Goal: Check status: Check status

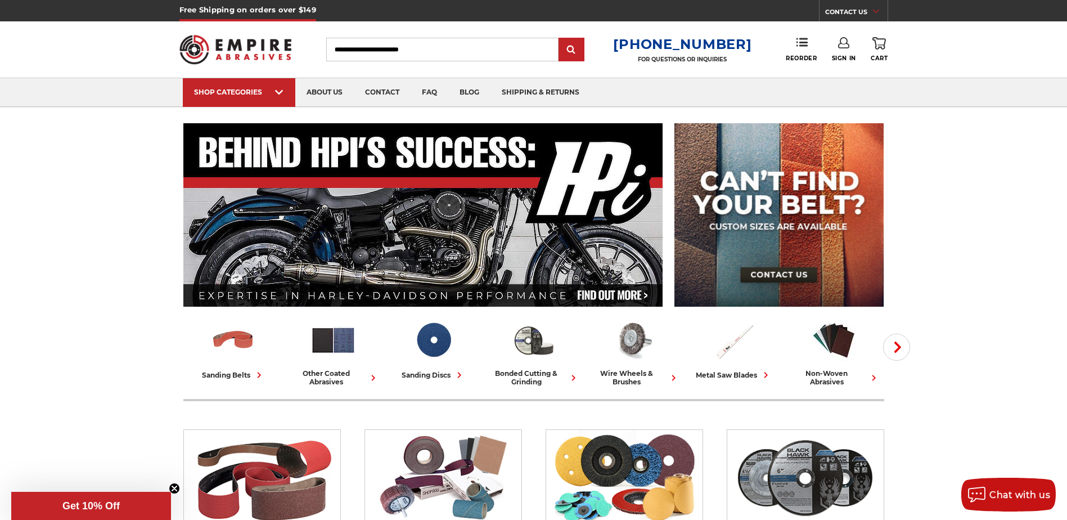
type input "**********"
click at [844, 53] on link "Sign In" at bounding box center [844, 49] width 24 height 25
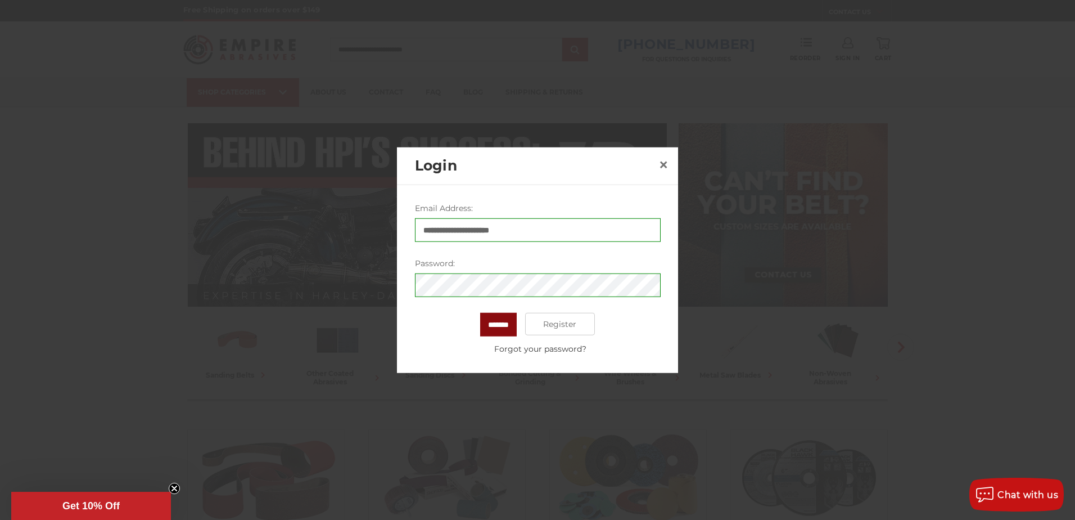
click at [495, 321] on input "*******" at bounding box center [498, 325] width 37 height 24
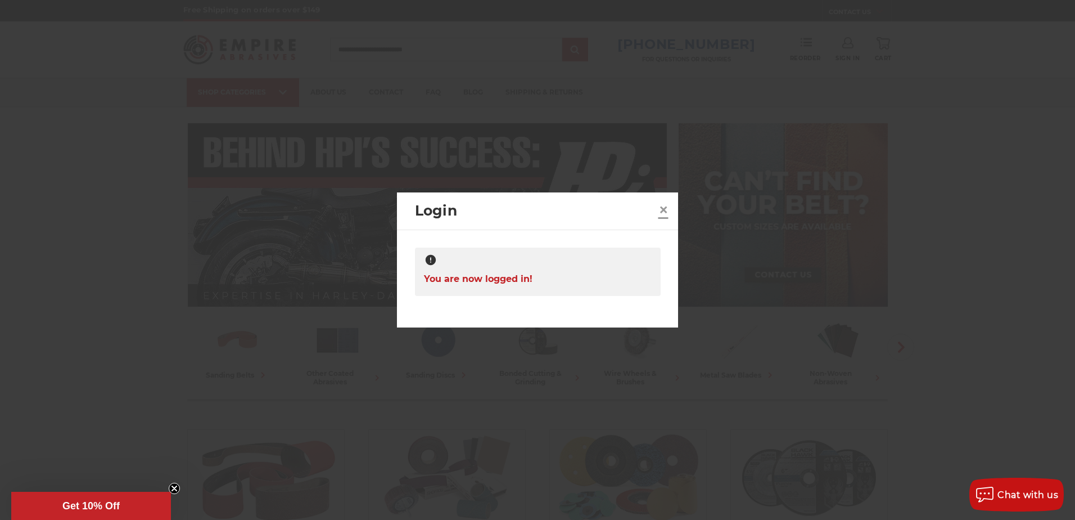
click at [662, 209] on span "×" at bounding box center [663, 209] width 10 height 22
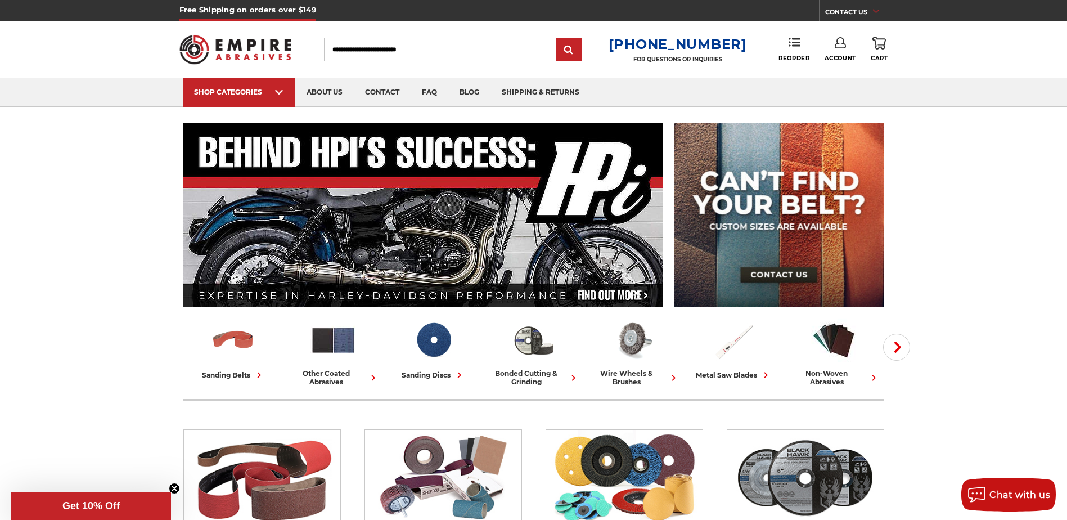
click at [836, 54] on link "Account" at bounding box center [839, 49] width 31 height 25
click at [838, 40] on icon at bounding box center [839, 42] width 11 height 11
click at [791, 43] on use at bounding box center [794, 42] width 11 height 8
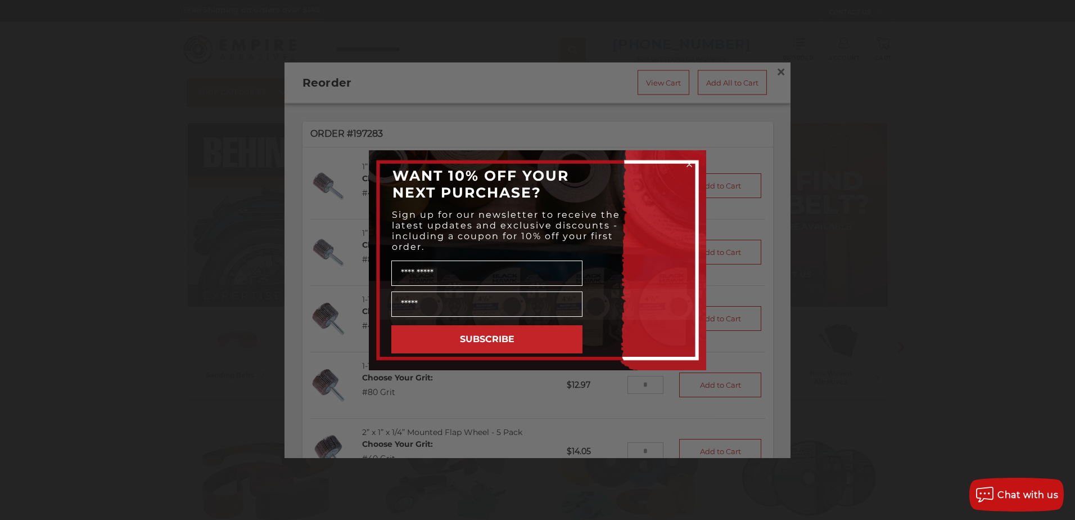
click at [913, 205] on div "Close dialog WANT 10% OFF YOUR NEXT PURCHASE? Sign up for our newsletter to rec…" at bounding box center [537, 260] width 1075 height 520
click at [688, 163] on icon "Close dialog" at bounding box center [689, 164] width 4 height 4
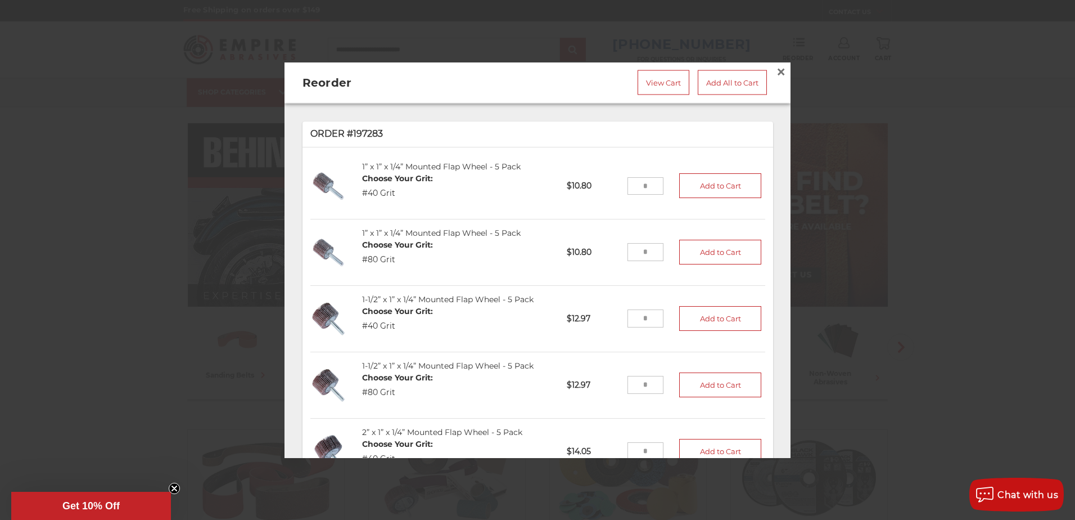
click at [367, 127] on p "Order #197283" at bounding box center [537, 133] width 455 height 13
click at [360, 131] on p "Order #197283" at bounding box center [537, 133] width 455 height 13
click at [776, 67] on span "×" at bounding box center [781, 72] width 10 height 22
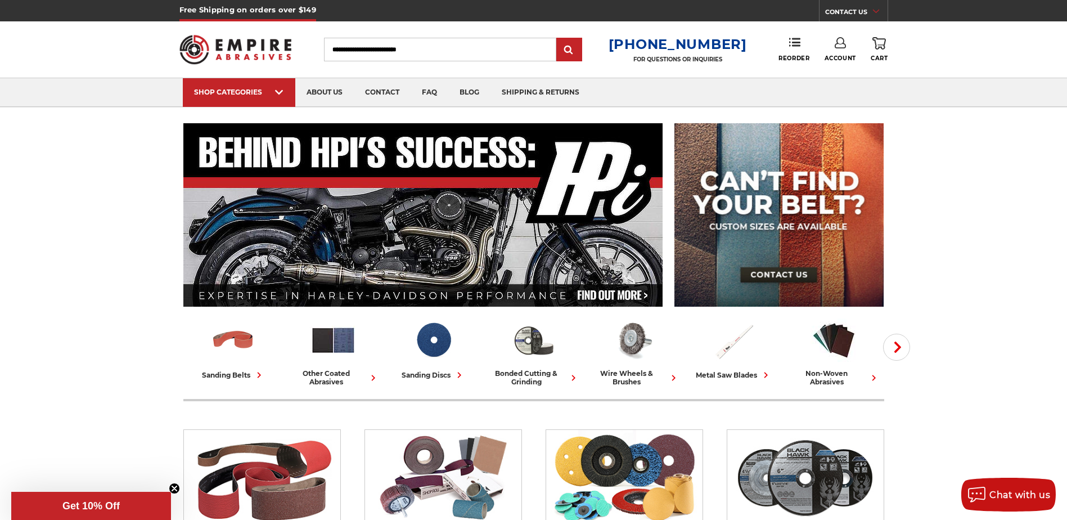
click at [839, 52] on link "Account" at bounding box center [839, 49] width 31 height 25
click at [833, 70] on link "Account" at bounding box center [840, 72] width 80 height 21
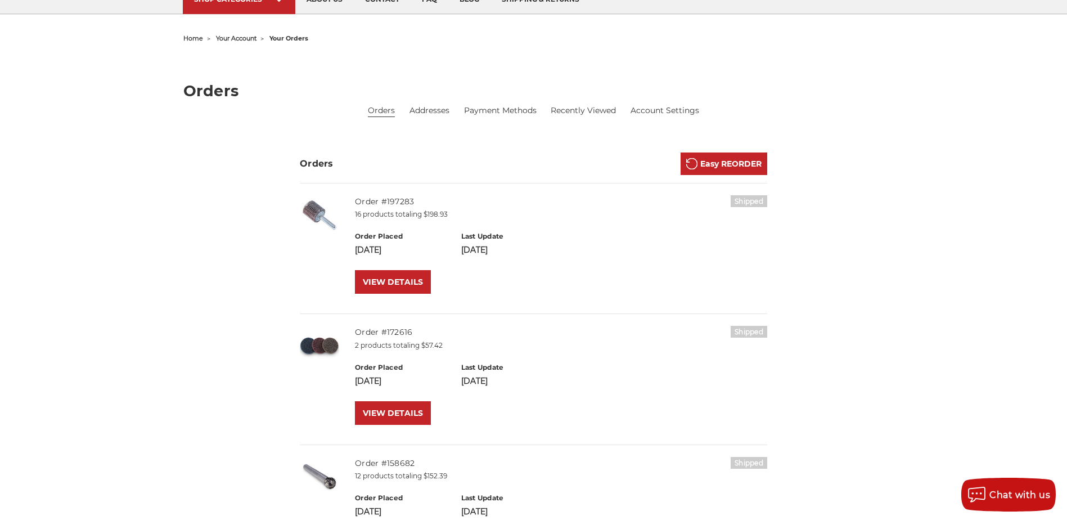
scroll to position [112, 0]
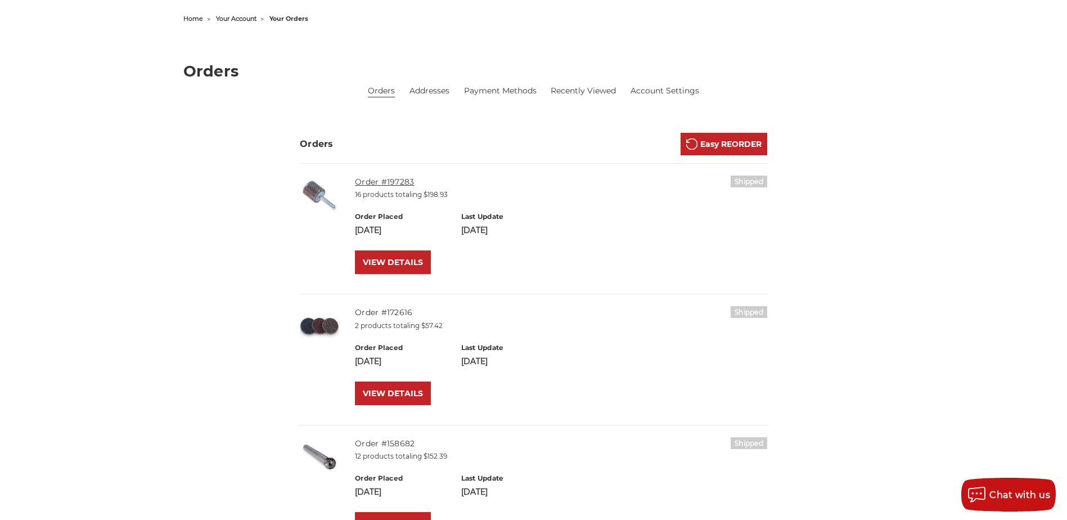
click at [388, 182] on link "Order #197283" at bounding box center [384, 182] width 59 height 10
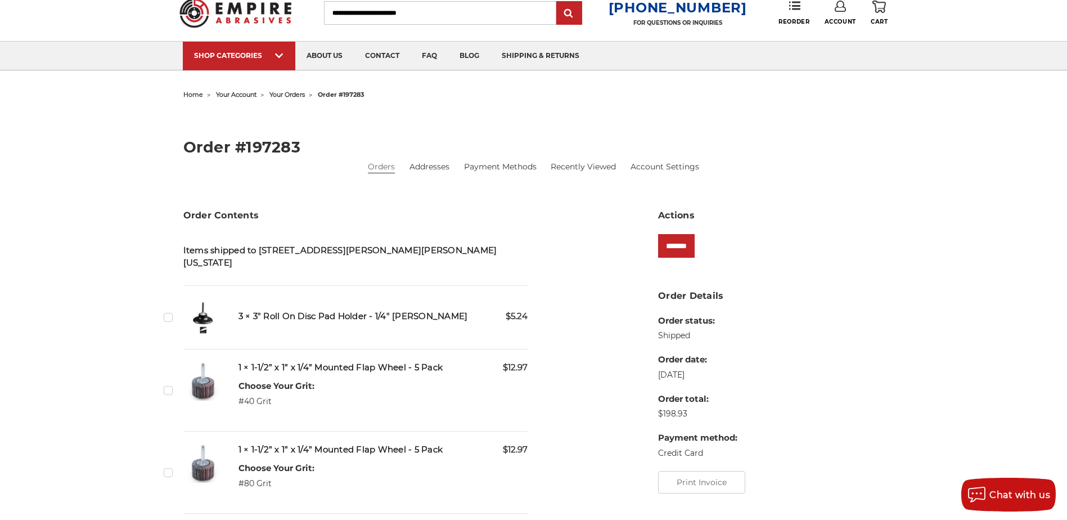
scroll to position [56, 0]
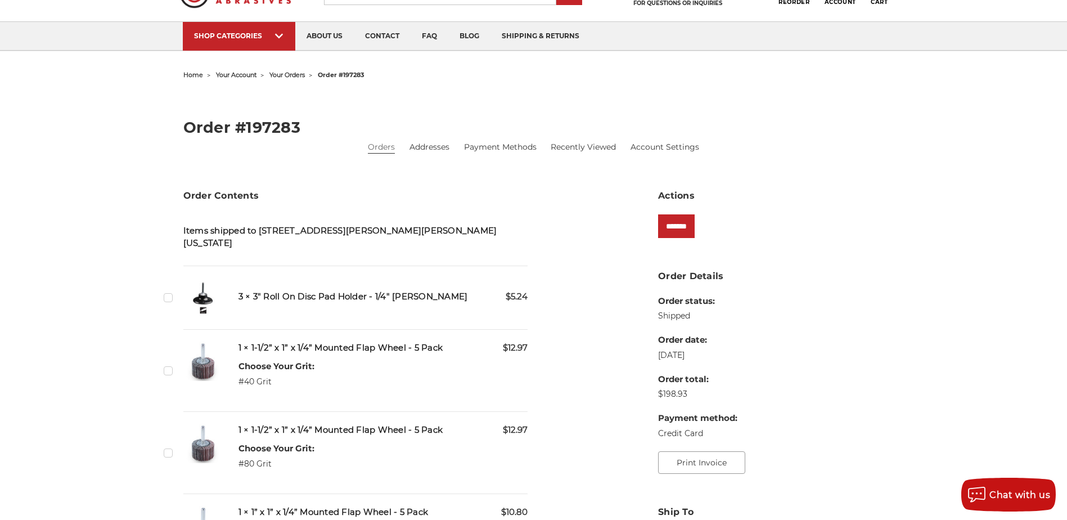
click at [693, 462] on button "Print Invoice" at bounding box center [701, 462] width 87 height 22
